Goal: Information Seeking & Learning: Learn about a topic

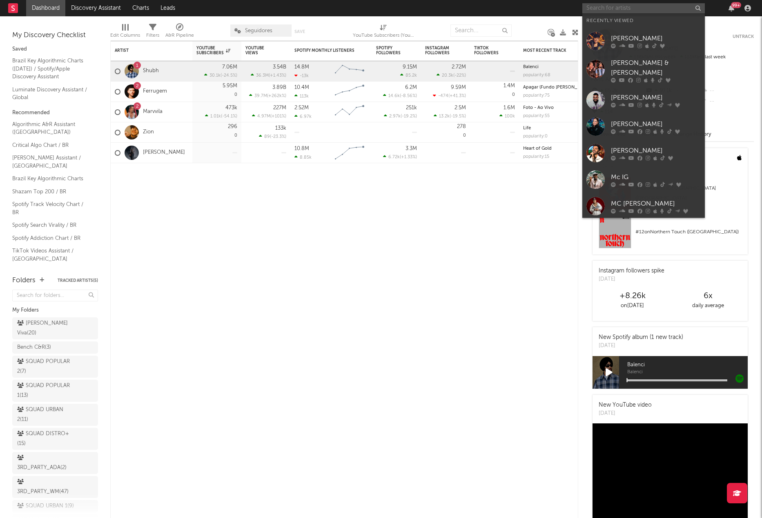
click at [598, 7] on input "text" at bounding box center [643, 8] width 122 height 10
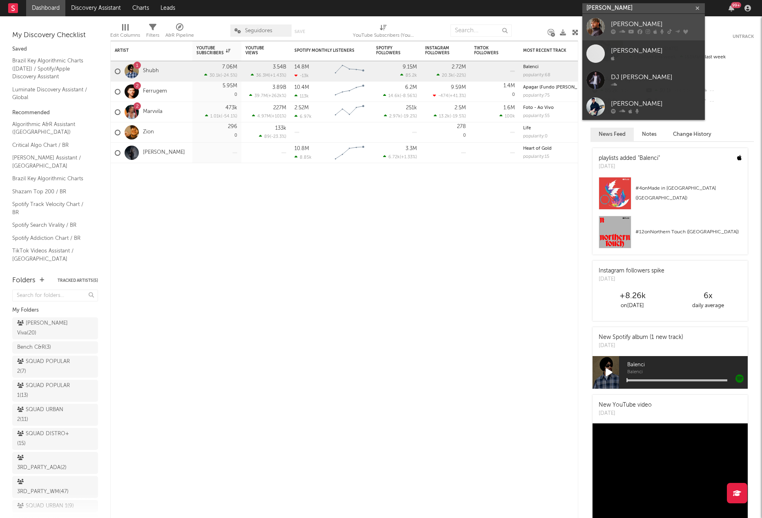
type input "[PERSON_NAME]"
click at [607, 28] on link "[PERSON_NAME]" at bounding box center [643, 27] width 122 height 27
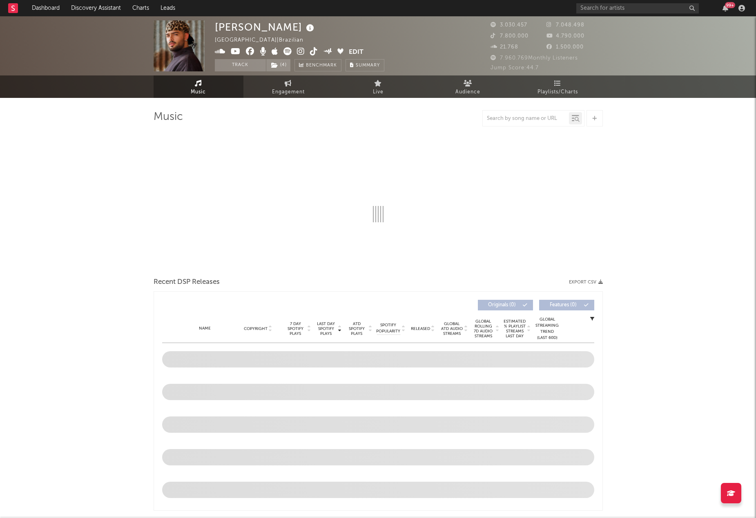
select select "6m"
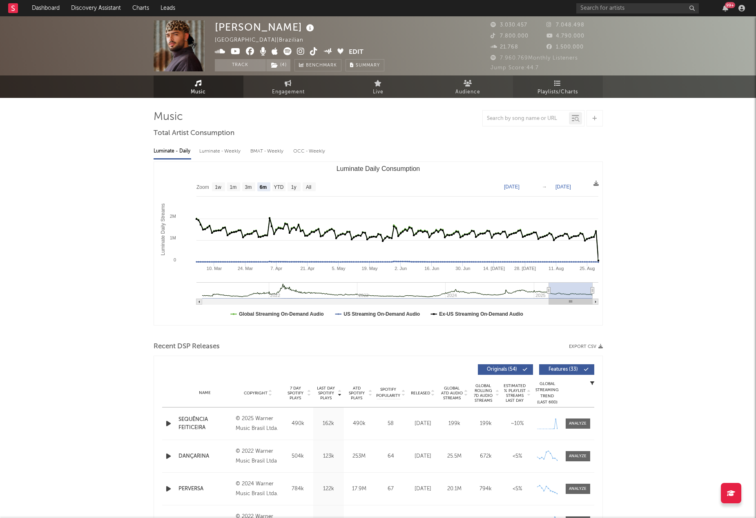
click at [558, 83] on icon at bounding box center [557, 83] width 7 height 7
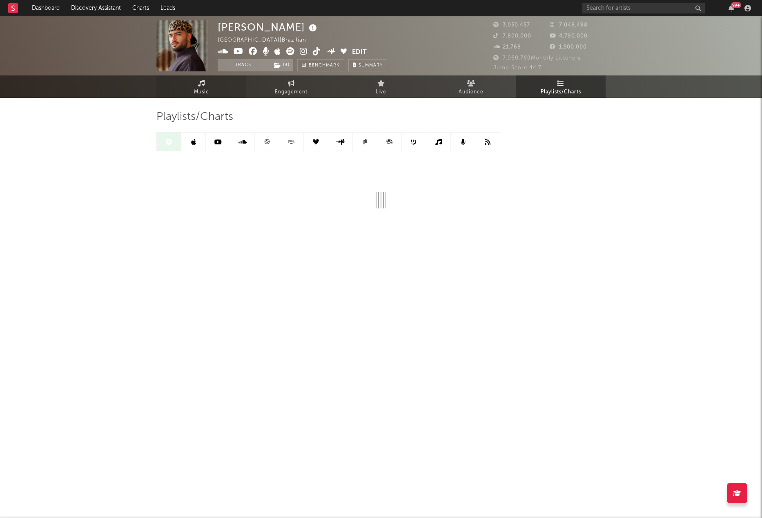
click at [207, 91] on span "Music" at bounding box center [201, 92] width 15 height 10
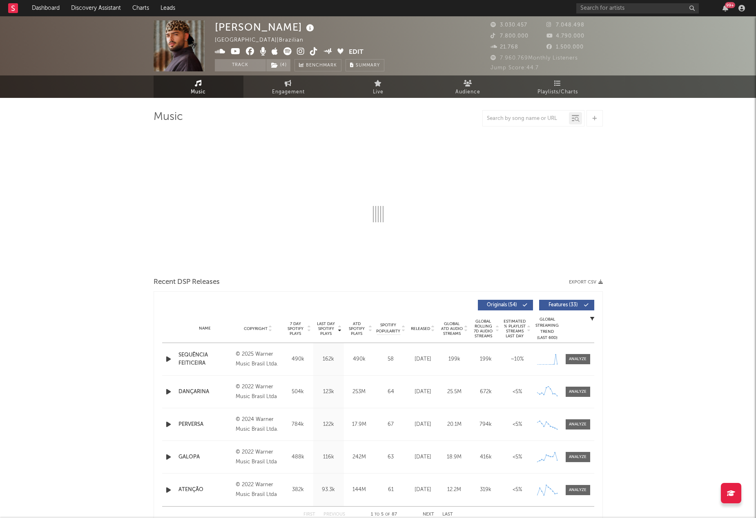
select select "6m"
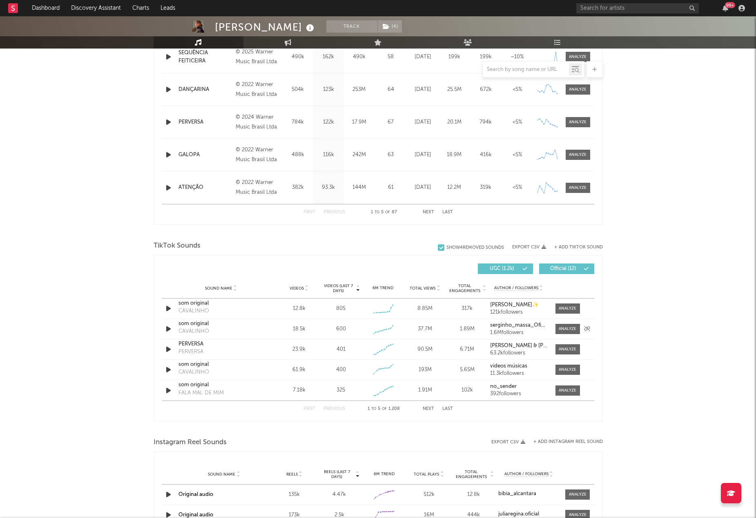
scroll to position [367, 0]
click at [543, 69] on input "text" at bounding box center [526, 70] width 86 height 7
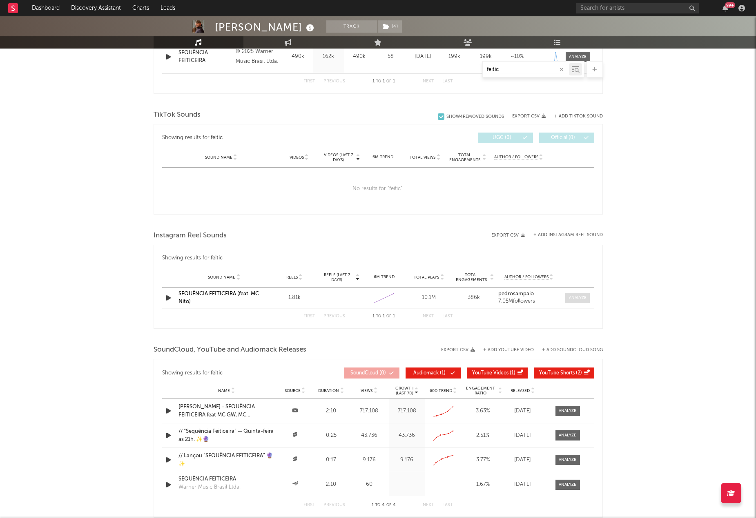
type input "feitic"
click at [574, 300] on div at bounding box center [578, 298] width 18 height 6
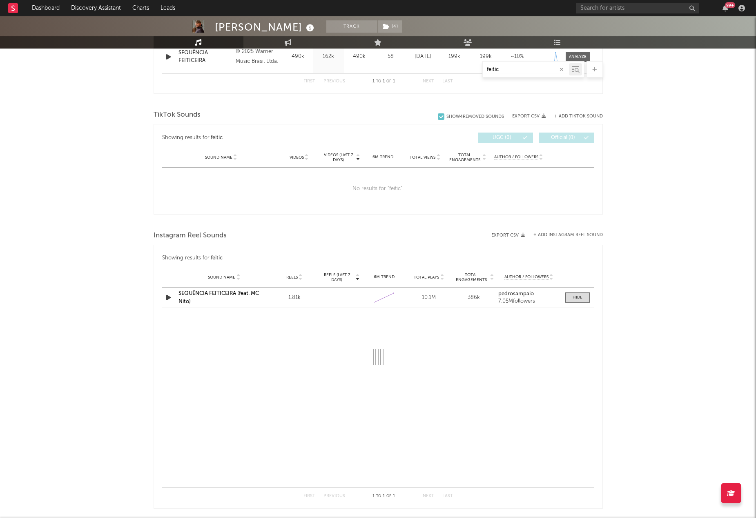
select select "1w"
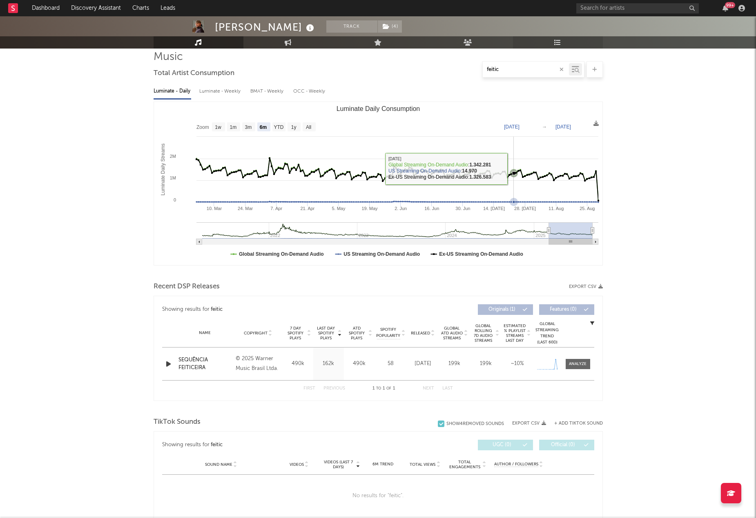
scroll to position [0, 0]
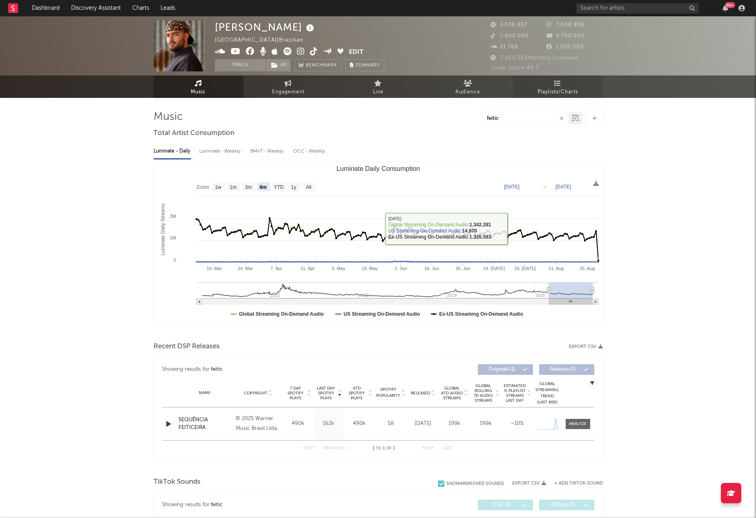
click at [554, 87] on span "Playlists/Charts" at bounding box center [557, 92] width 40 height 10
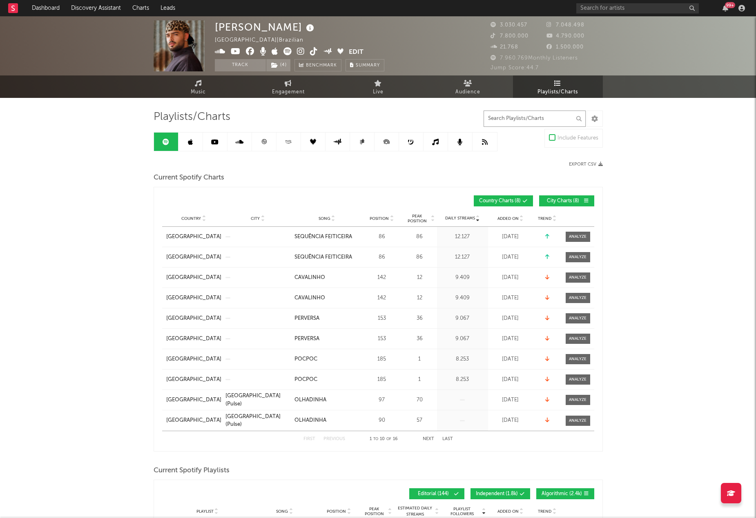
click at [516, 119] on input "text" at bounding box center [534, 119] width 102 height 16
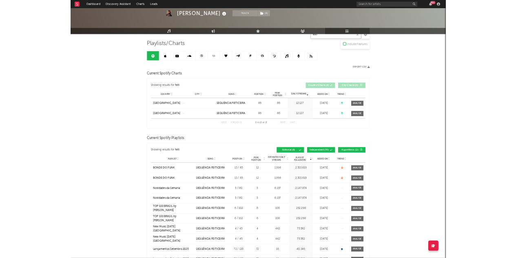
scroll to position [20, 0]
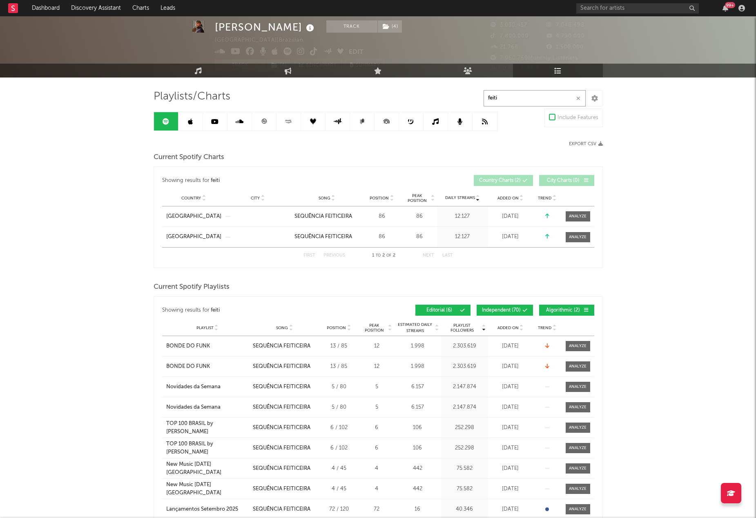
type input "feiti"
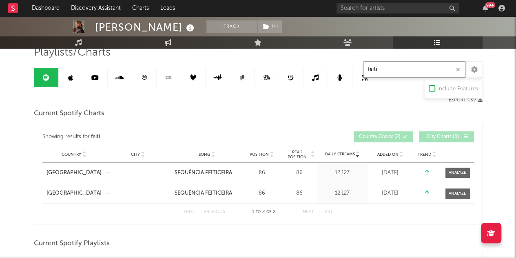
scroll to position [82, 0]
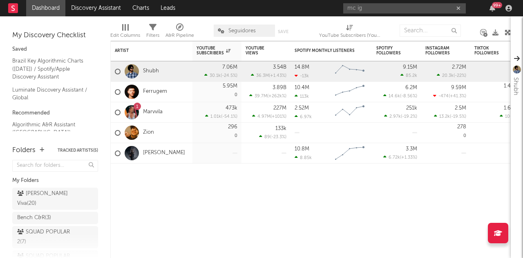
click at [393, 11] on input "mc ig" at bounding box center [404, 8] width 122 height 10
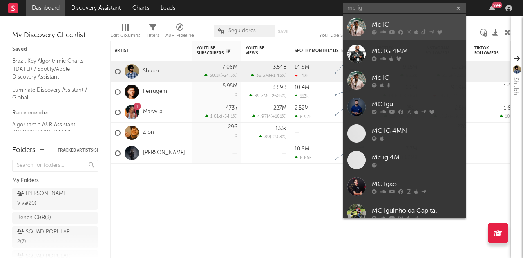
type input "mc ig"
click at [385, 21] on div "Mc IG" at bounding box center [417, 25] width 90 height 10
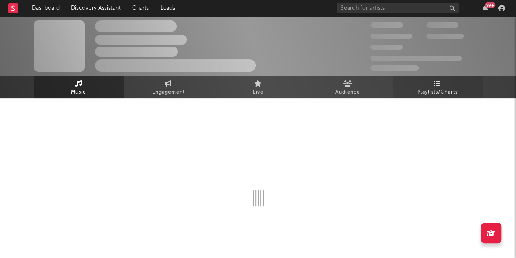
click at [427, 89] on span "Playlists/Charts" at bounding box center [438, 92] width 40 height 10
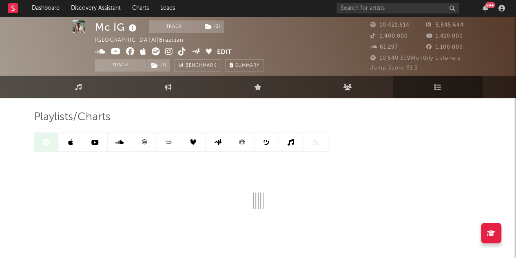
scroll to position [28, 0]
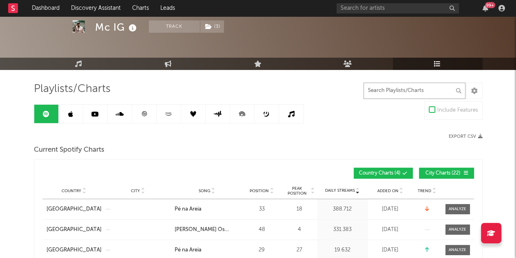
click at [386, 86] on input "text" at bounding box center [415, 90] width 102 height 16
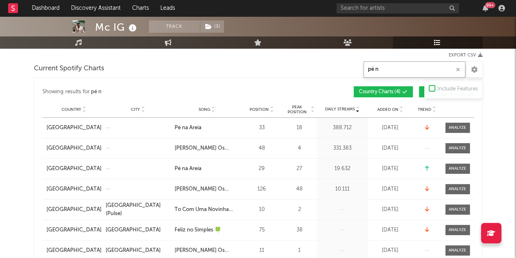
scroll to position [110, 0]
type input "pé n"
click at [457, 129] on div at bounding box center [458, 127] width 18 height 6
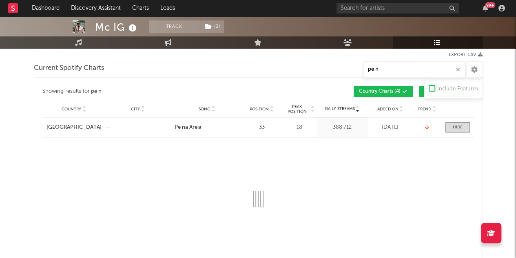
scroll to position [151, 0]
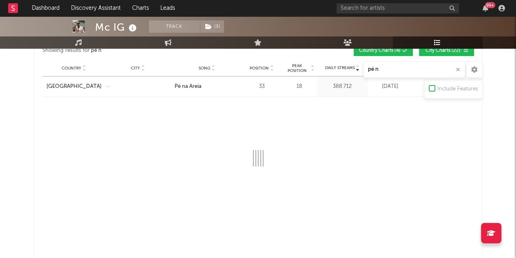
select select "1w"
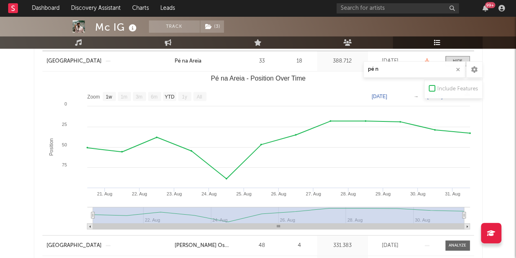
scroll to position [163, 0]
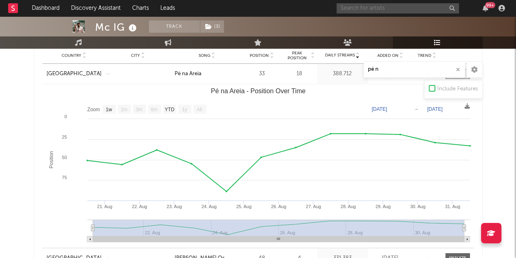
click at [368, 4] on input "text" at bounding box center [398, 8] width 122 height 10
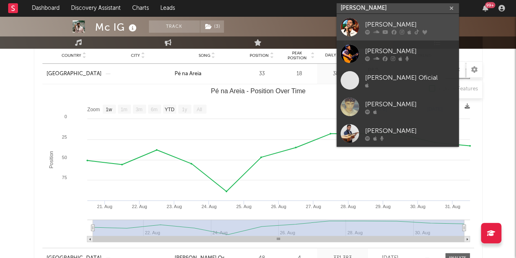
type input "bruno rosa"
click at [377, 18] on link "[PERSON_NAME]" at bounding box center [398, 27] width 122 height 27
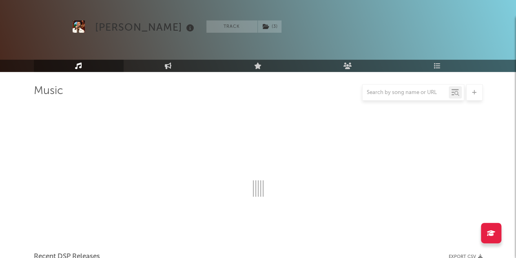
scroll to position [163, 0]
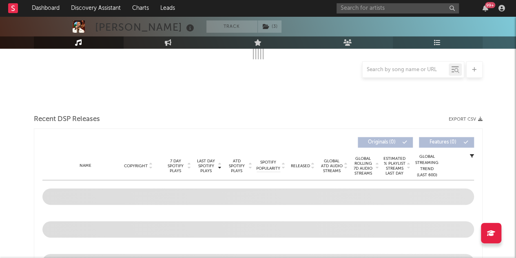
click at [428, 42] on link "Playlists/Charts" at bounding box center [438, 42] width 90 height 12
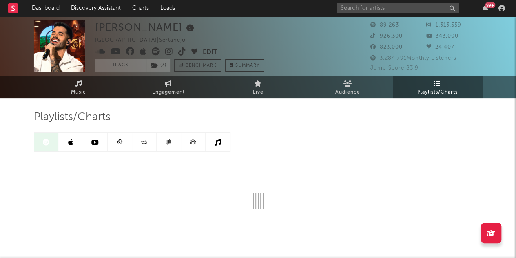
click at [348, 116] on div "Playlists/Charts" at bounding box center [258, 117] width 449 height 14
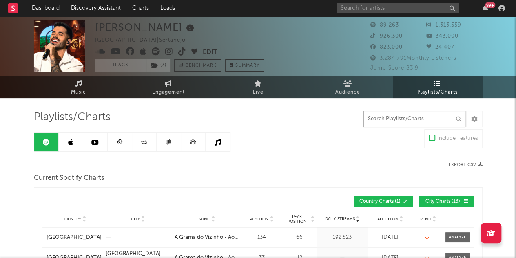
click at [396, 122] on input "text" at bounding box center [415, 119] width 102 height 16
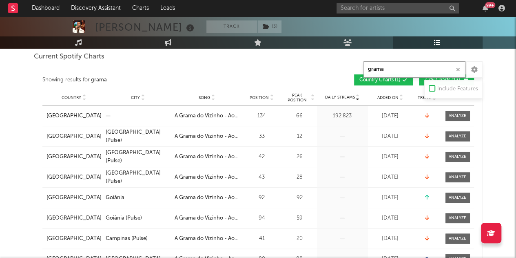
scroll to position [122, 0]
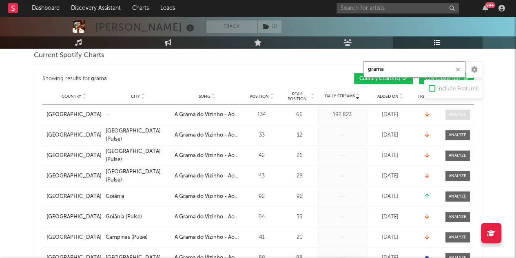
type input "grama"
click at [462, 110] on span at bounding box center [458, 114] width 24 height 10
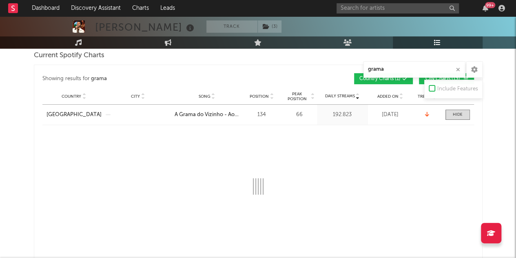
select select "1w"
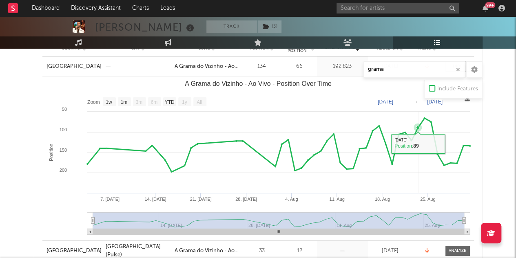
scroll to position [163, 0]
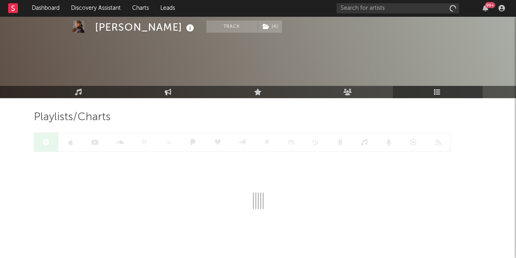
scroll to position [28, 0]
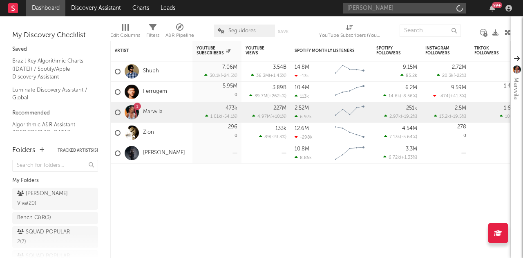
click at [394, 8] on input "yan" at bounding box center [404, 8] width 122 height 10
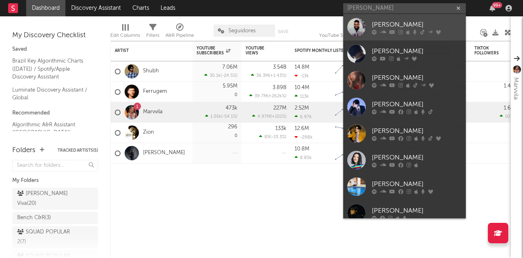
type input "yan"
click at [371, 21] on link "[PERSON_NAME]" at bounding box center [404, 27] width 122 height 27
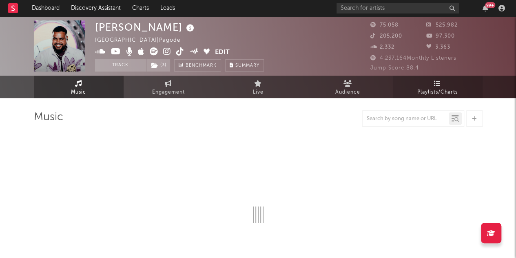
click at [422, 81] on link "Playlists/Charts" at bounding box center [438, 87] width 90 height 22
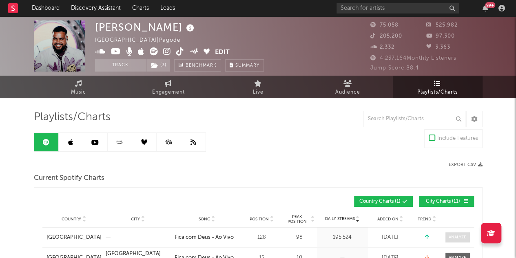
click at [453, 236] on div at bounding box center [458, 237] width 18 height 6
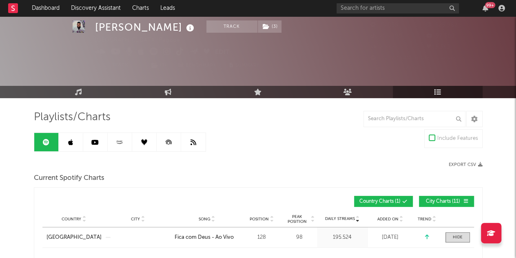
scroll to position [163, 0]
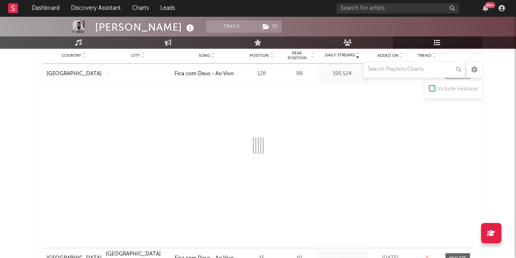
select select "1w"
